Goal: Information Seeking & Learning: Learn about a topic

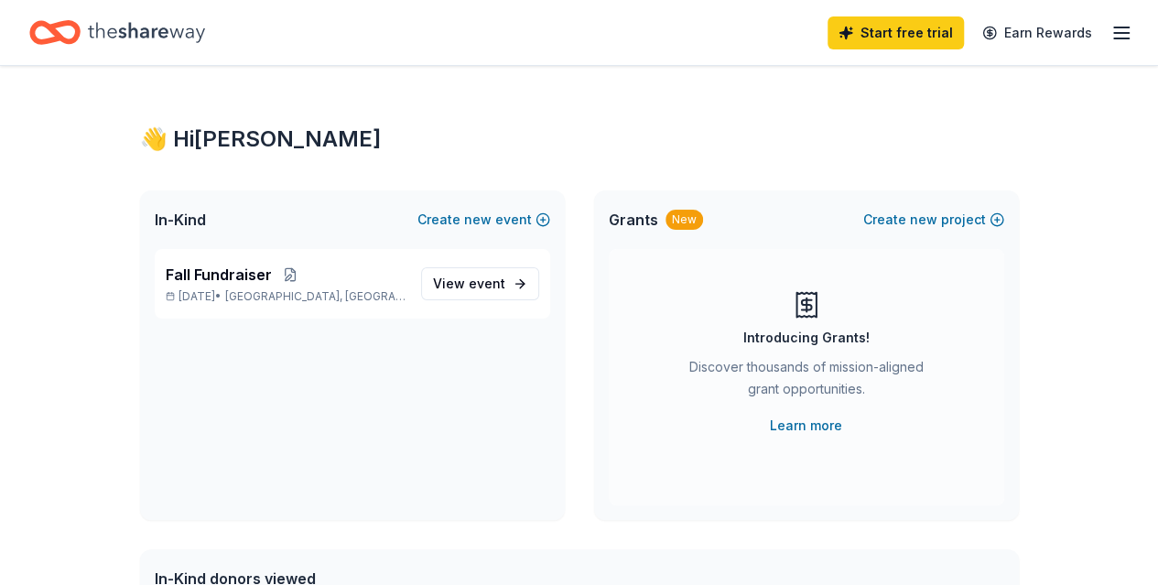
click at [160, 32] on icon "Home" at bounding box center [146, 32] width 117 height 20
click at [1110, 34] on icon "button" at bounding box center [1121, 33] width 22 height 22
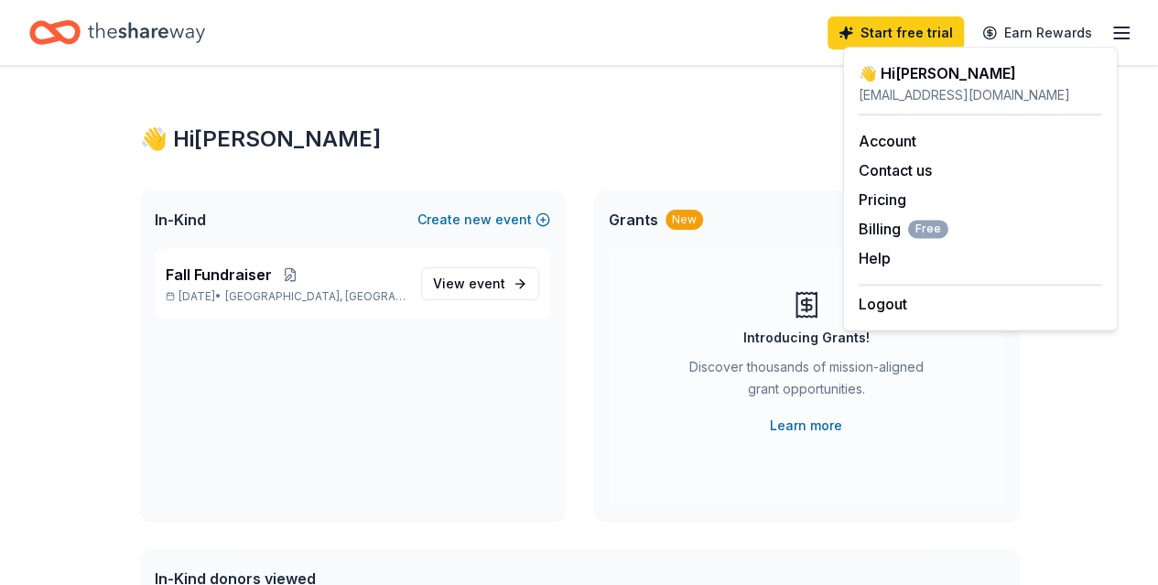
click at [1117, 379] on div "👋 Hi Brittany In-Kind Create new event Fall Fundraiser Oct 21, 2025 • Kerrville…" at bounding box center [579, 582] width 1158 height 1032
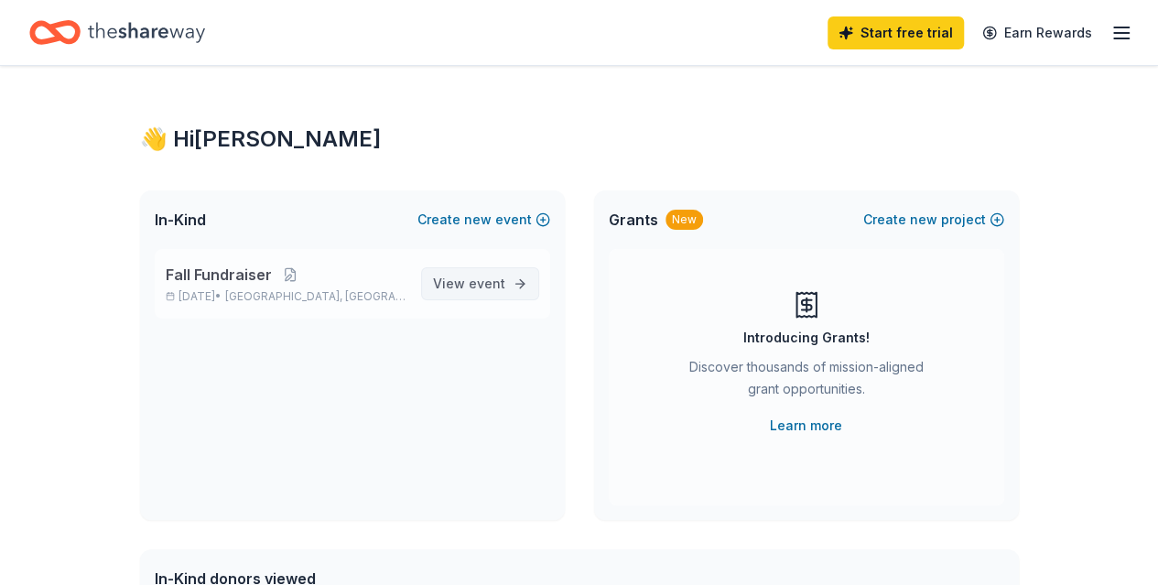
click at [525, 272] on link "View event" at bounding box center [480, 283] width 118 height 33
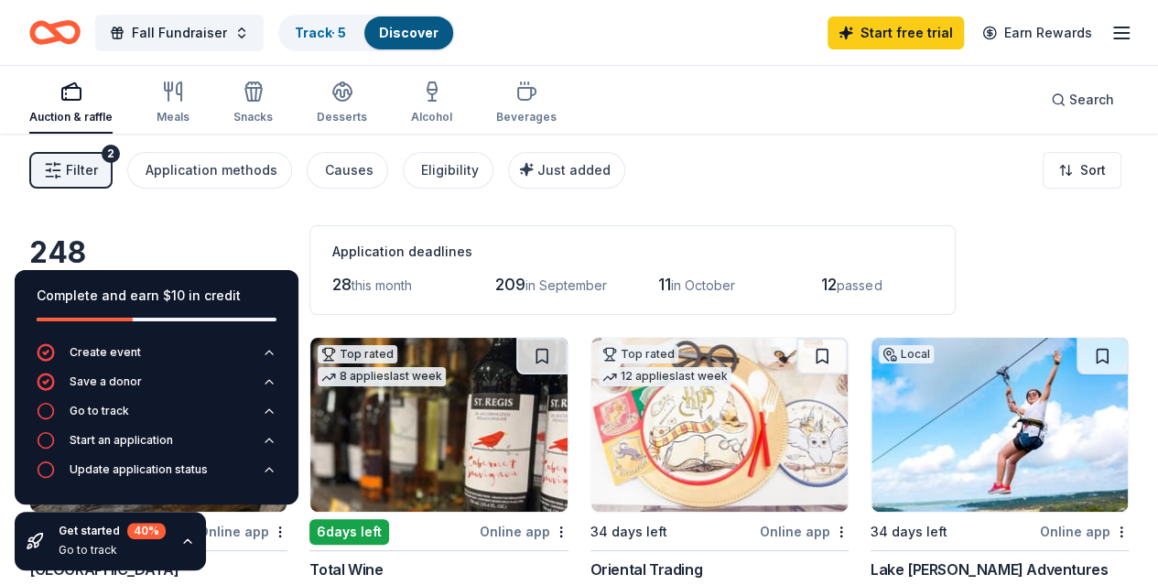
click at [183, 544] on icon "button" at bounding box center [187, 541] width 15 height 15
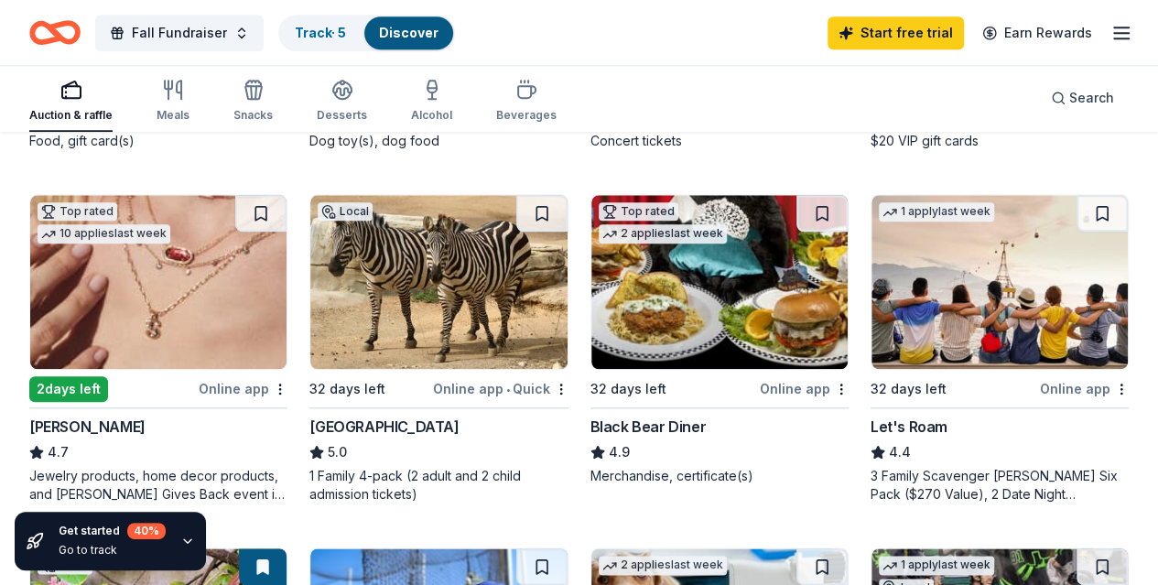
scroll to position [828, 0]
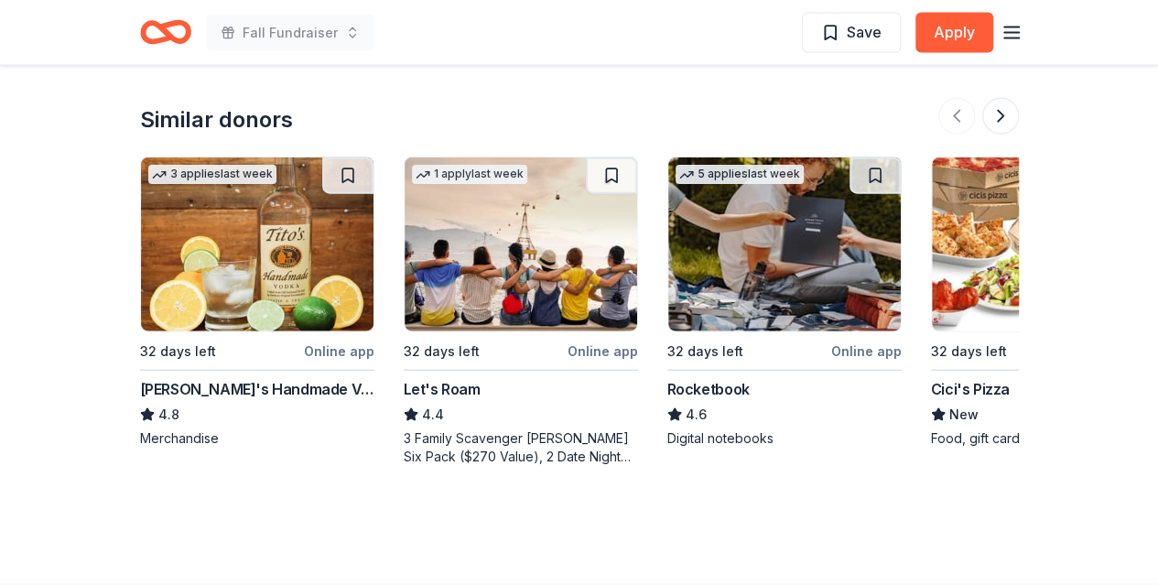
scroll to position [2059, 0]
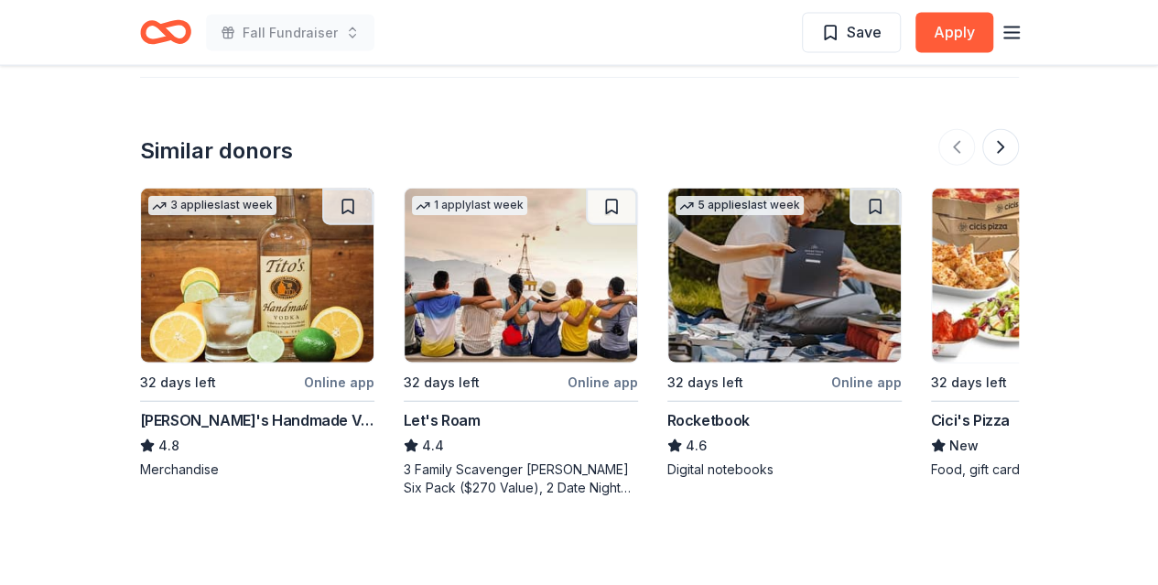
click at [225, 299] on img at bounding box center [257, 276] width 232 height 174
